Goal: Connect with others: Connect with others

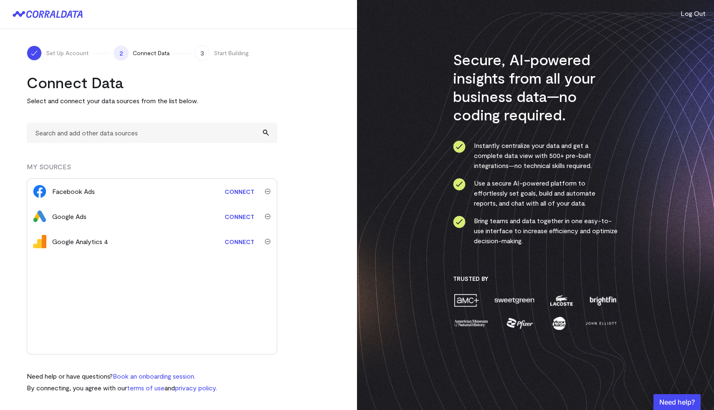
click at [242, 190] on link "Connect" at bounding box center [239, 191] width 38 height 15
click at [241, 218] on link "Connect" at bounding box center [239, 216] width 38 height 15
click at [233, 241] on link "Connect" at bounding box center [239, 241] width 38 height 15
click at [237, 243] on link "Connect" at bounding box center [239, 241] width 38 height 15
